Goal: Task Accomplishment & Management: Manage account settings

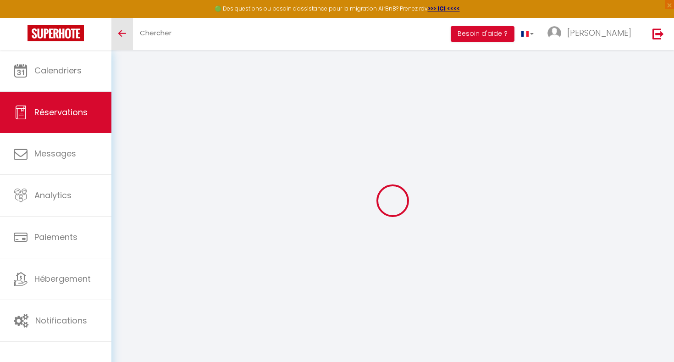
click at [115, 32] on link "Toggle menubar" at bounding box center [122, 34] width 22 height 32
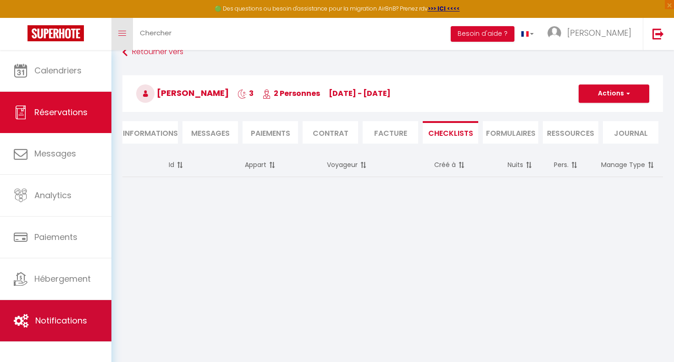
click at [77, 321] on span "Notifications" at bounding box center [61, 320] width 52 height 11
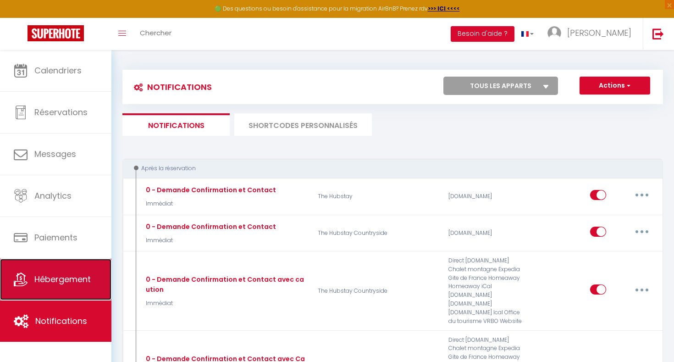
click at [78, 270] on link "Hébergement" at bounding box center [55, 279] width 111 height 41
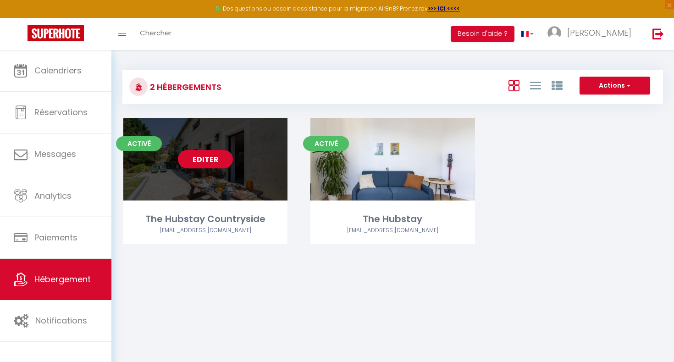
click at [173, 174] on div "Editer" at bounding box center [205, 159] width 164 height 83
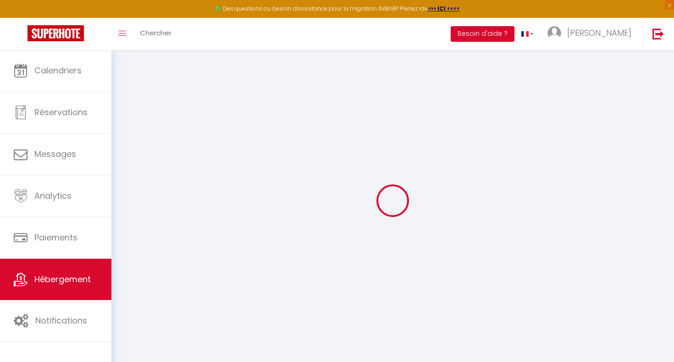
select select
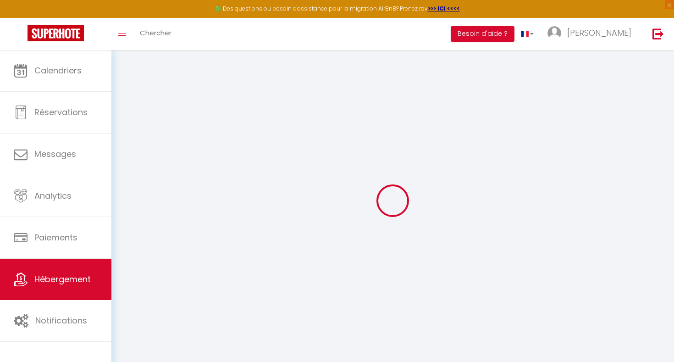
select select
checkbox input "false"
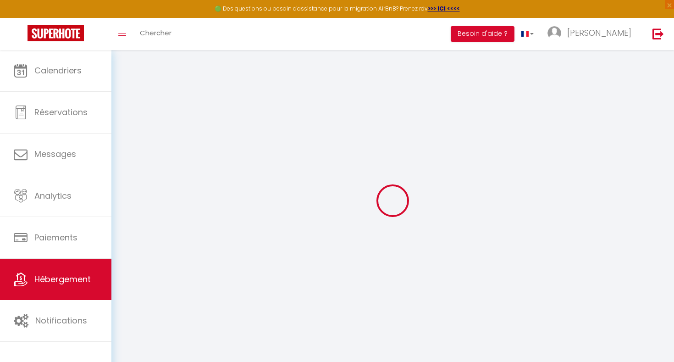
select select
type input "The Hubstay Countryside"
type input "[PERSON_NAME]"
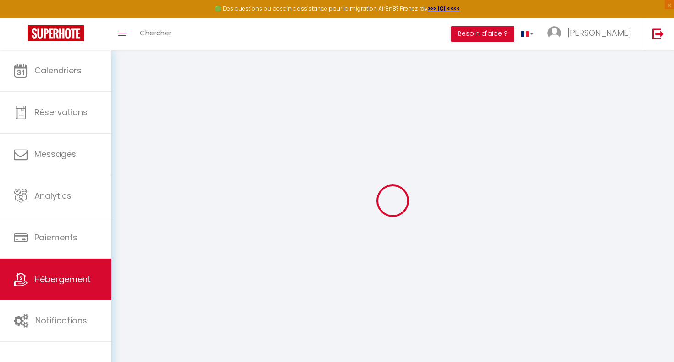
type input "[STREET_ADDRESS]"
type input "92400"
type input "[GEOGRAPHIC_DATA]"
select select "houses"
select select "4"
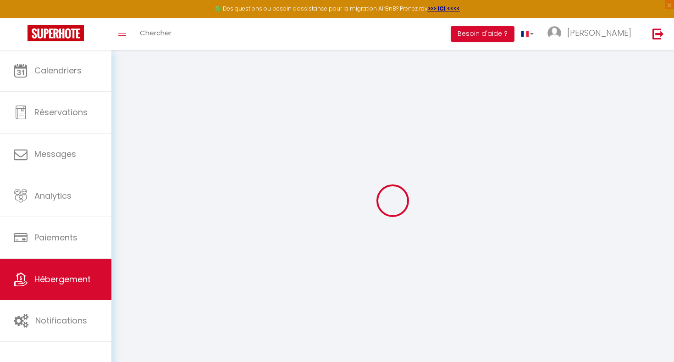
select select "2"
type input "105"
type input "20"
type input "60"
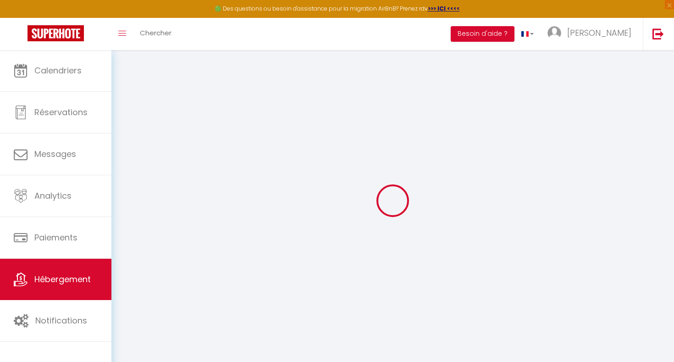
type input "5.5"
type input "5.06"
type input "300"
select select
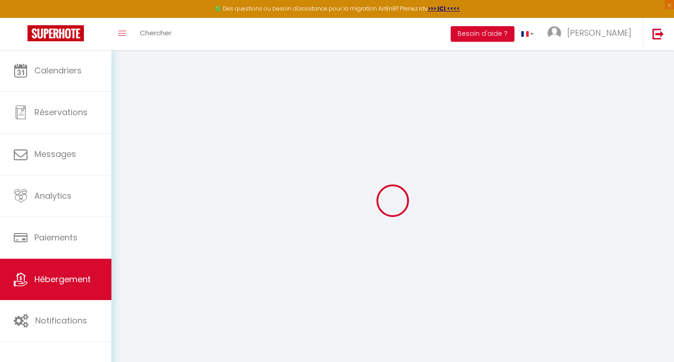
select select
type input "[STREET_ADDRESS]"
type input "86200"
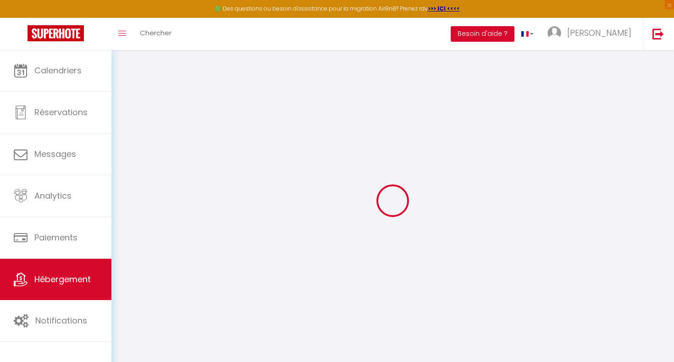
type input "Ranton"
type input "[EMAIL_ADDRESS][DOMAIN_NAME]"
select select "16023"
checkbox input "false"
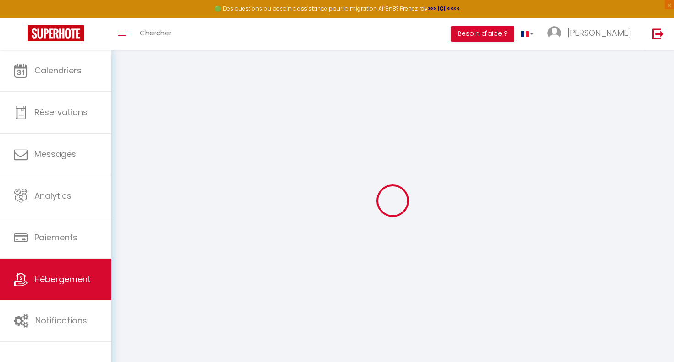
checkbox input "false"
radio input "true"
type input "0"
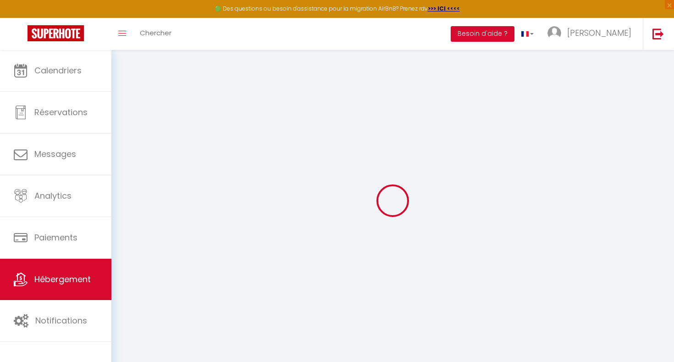
select select
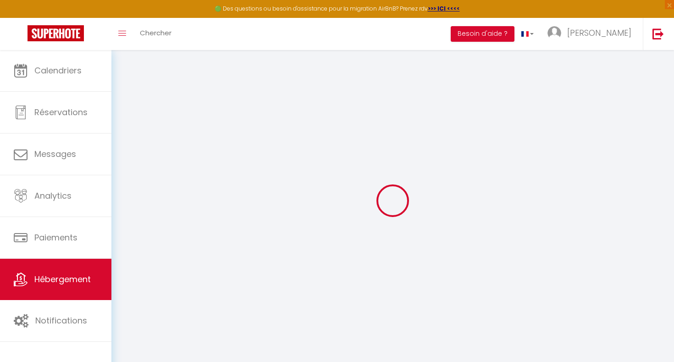
checkbox input "false"
select select
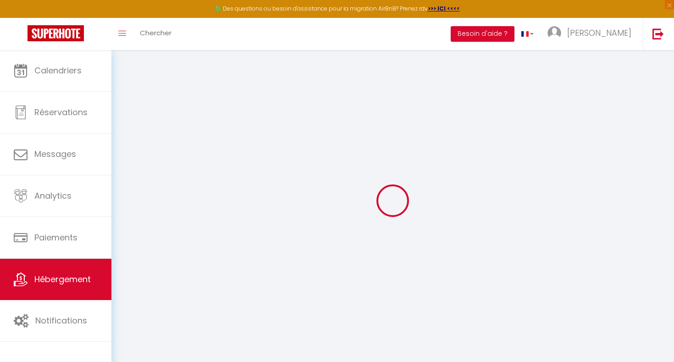
select select
checkbox input "false"
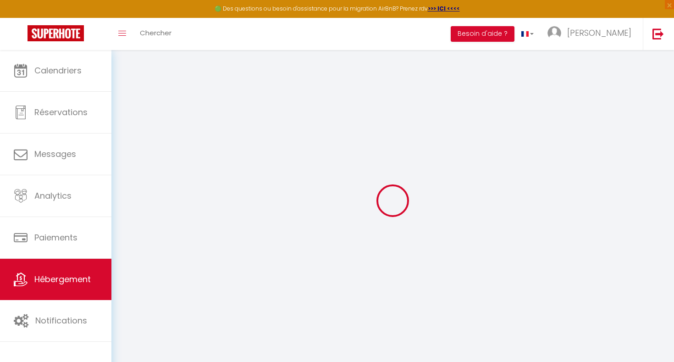
checkbox input "false"
select select
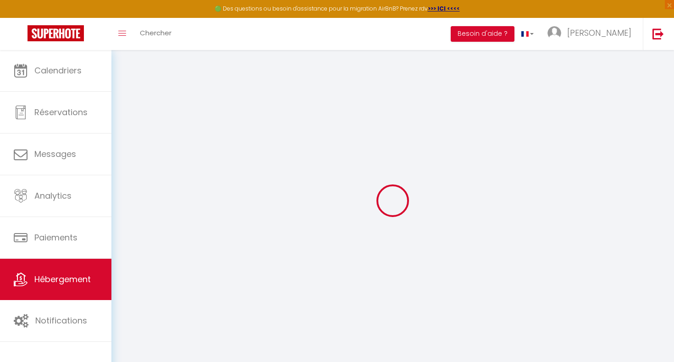
select select
checkbox input "false"
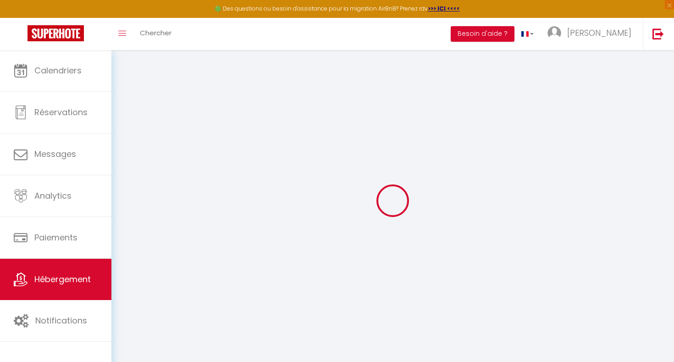
checkbox input "false"
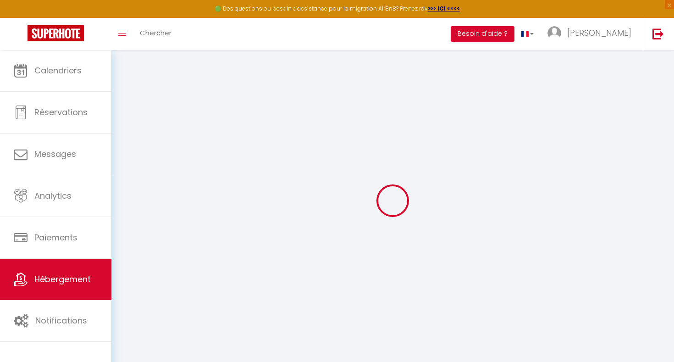
checkbox input "false"
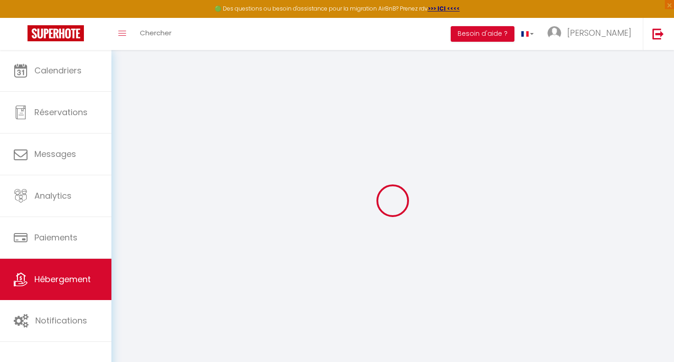
select select "cottage"
select select "15:00"
select select "23:45"
select select "11:00"
select select "15"
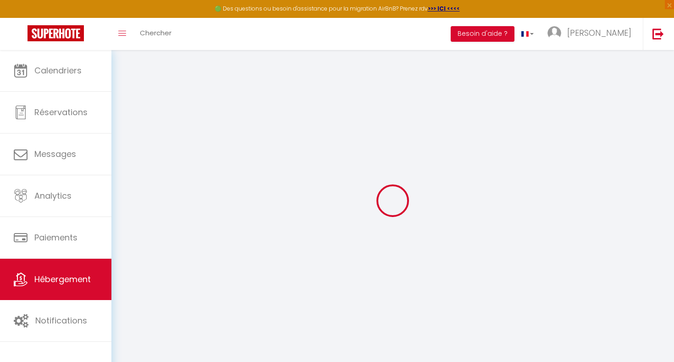
select select "15"
select select "45715"
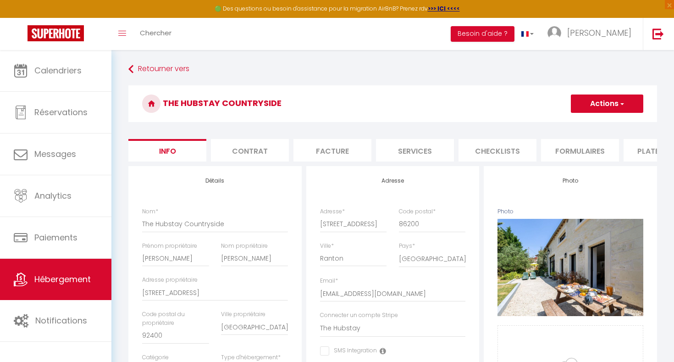
click at [429, 155] on li "Services" at bounding box center [415, 150] width 78 height 22
checkbox input "true"
checkbox input "false"
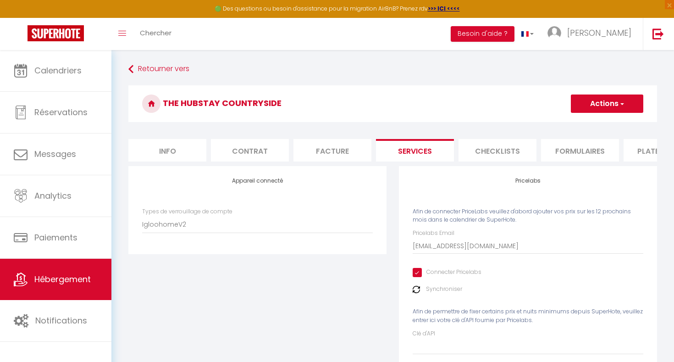
click at [475, 156] on li "Checklists" at bounding box center [498, 150] width 78 height 22
